Goal: Task Accomplishment & Management: Use online tool/utility

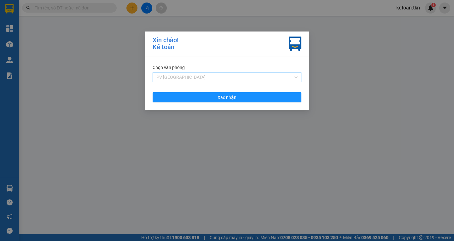
click at [190, 79] on span "PV [GEOGRAPHIC_DATA]" at bounding box center [226, 77] width 141 height 9
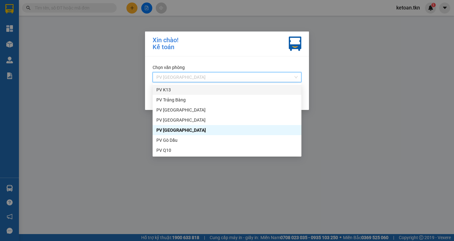
click at [328, 51] on div "Xin chào! Kế toán Chọn văn phòng PV Tây Ninh Xác nhận" at bounding box center [227, 120] width 454 height 241
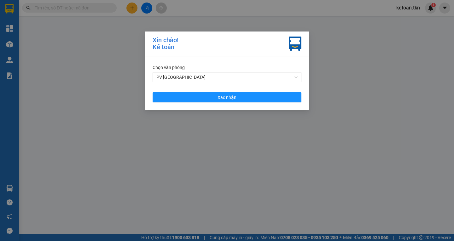
drag, startPoint x: 182, startPoint y: 73, endPoint x: 179, endPoint y: 71, distance: 3.7
click at [181, 73] on span "PV [GEOGRAPHIC_DATA]" at bounding box center [226, 77] width 141 height 9
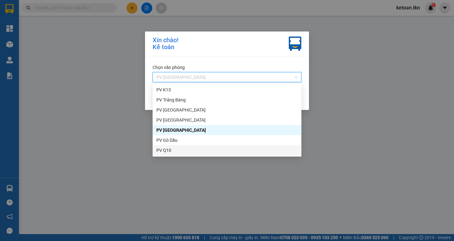
click at [175, 149] on div "PV Q10" at bounding box center [226, 150] width 141 height 7
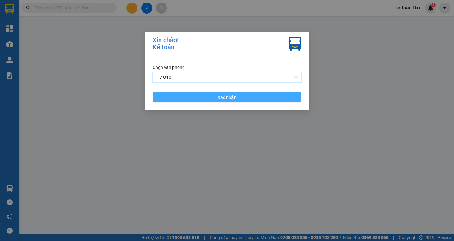
click at [193, 98] on button "Xác nhận" at bounding box center [227, 97] width 149 height 10
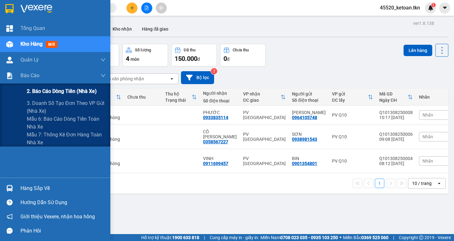
drag, startPoint x: 54, startPoint y: 95, endPoint x: 50, endPoint y: 92, distance: 4.0
click at [54, 95] on span "2. Báo cáo dòng tiền (nhà xe)" at bounding box center [62, 91] width 70 height 8
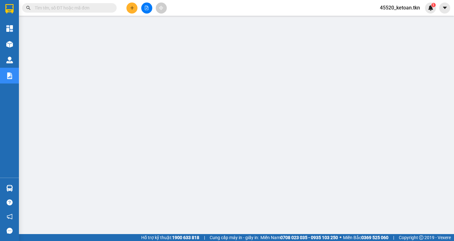
click at [103, 8] on input "text" at bounding box center [72, 7] width 74 height 7
paste input "PVVC1108250002"
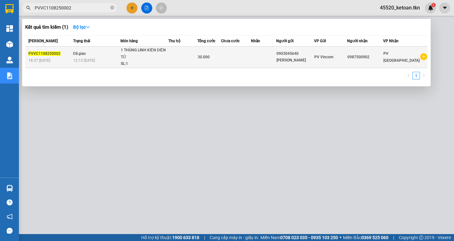
type input "PVVC1108250002"
click at [117, 59] on div "12:12 [DATE]" at bounding box center [96, 60] width 47 height 7
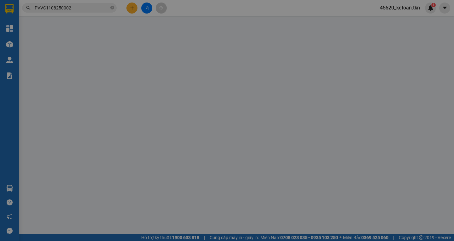
type input "0903045640"
type input "[PERSON_NAME]"
type input "0987500902"
type input "30.000"
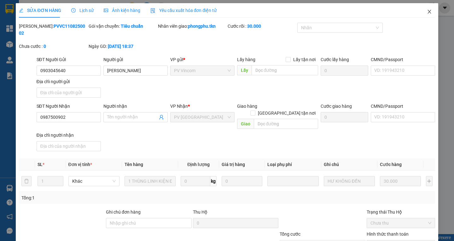
click at [427, 12] on icon "close" at bounding box center [429, 11] width 5 height 5
